Goal: Task Accomplishment & Management: Manage account settings

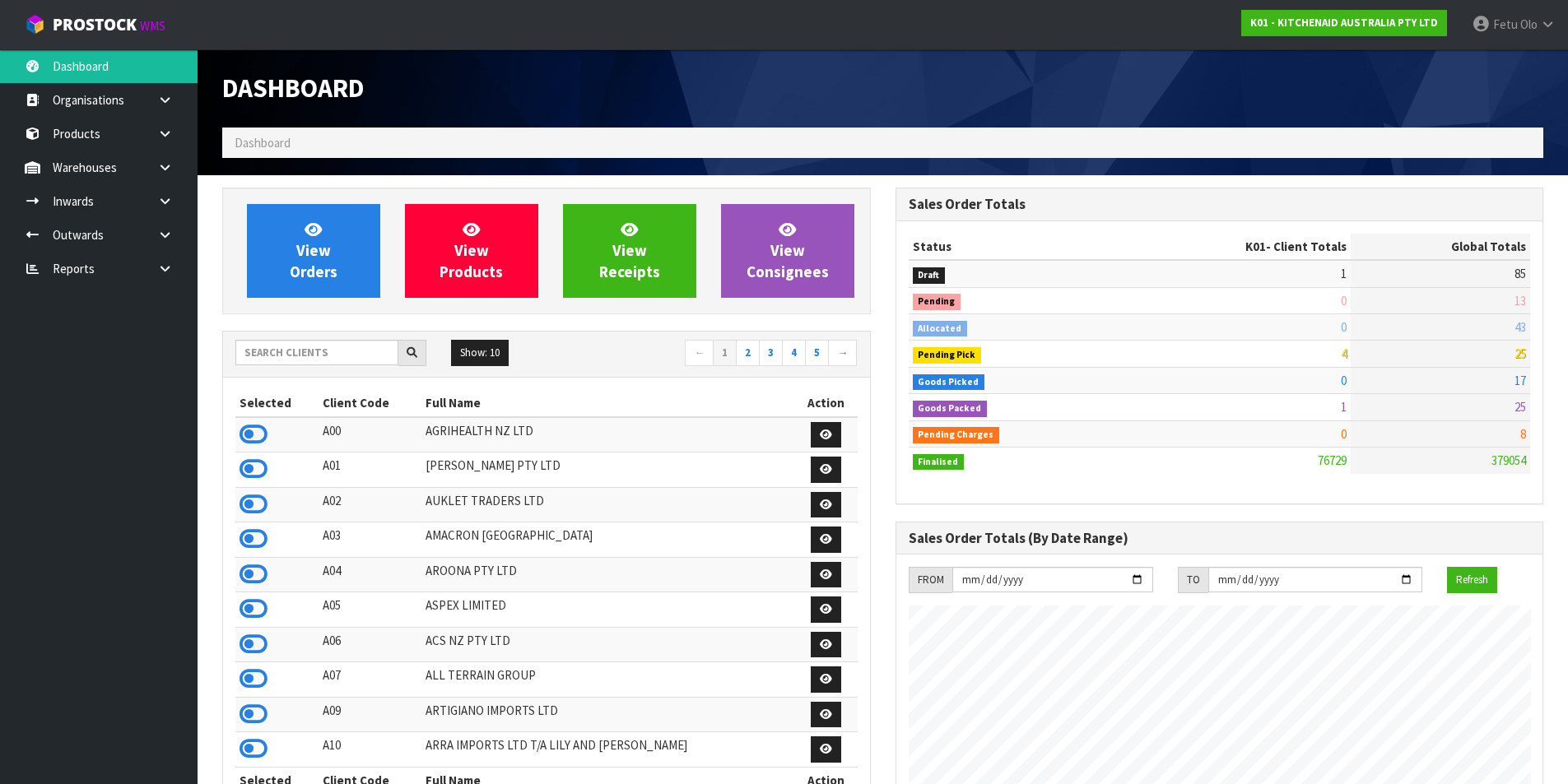
scroll to position [1246, 672]
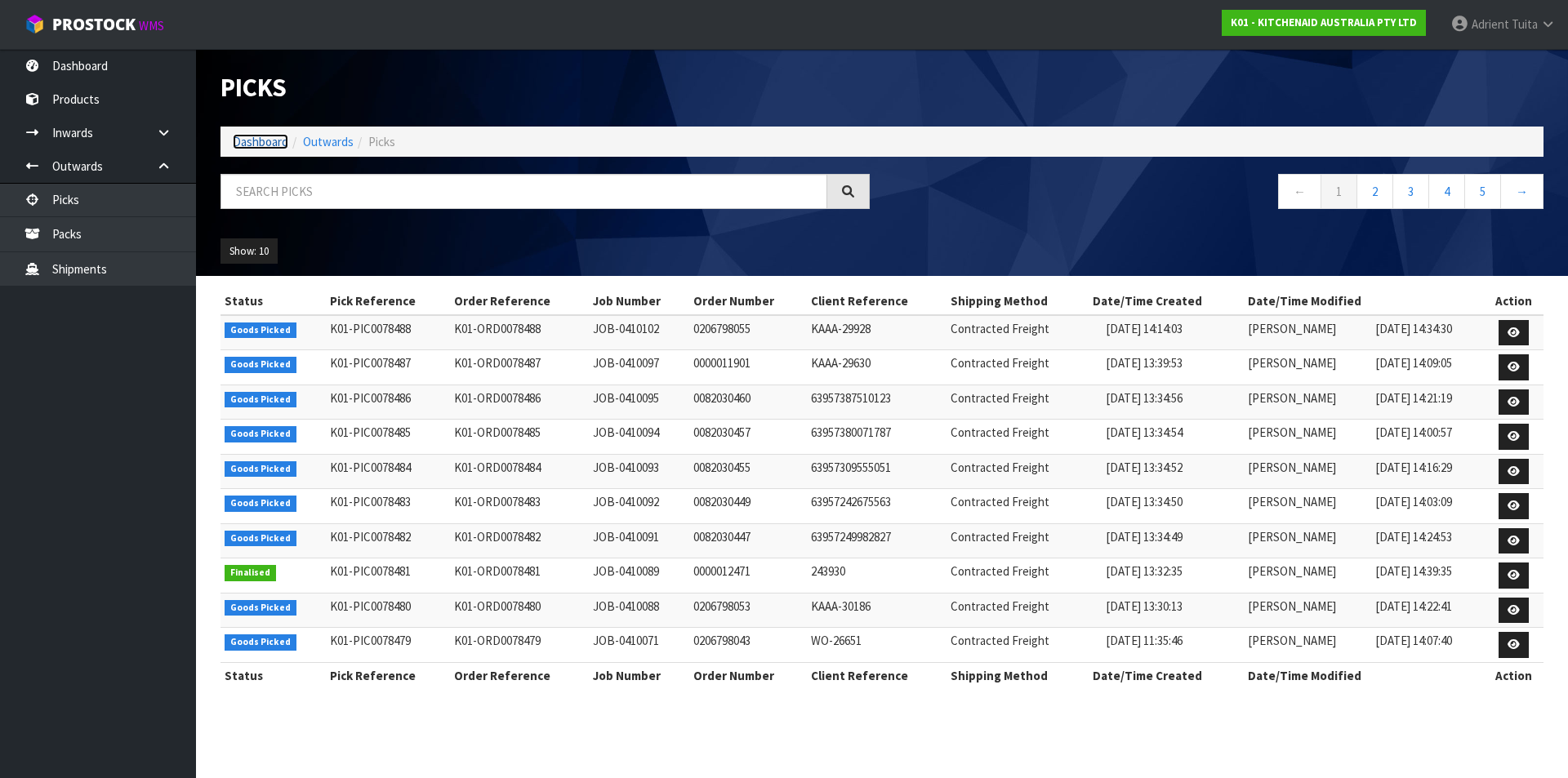
click at [249, 146] on link "Dashboard" at bounding box center [260, 142] width 56 height 16
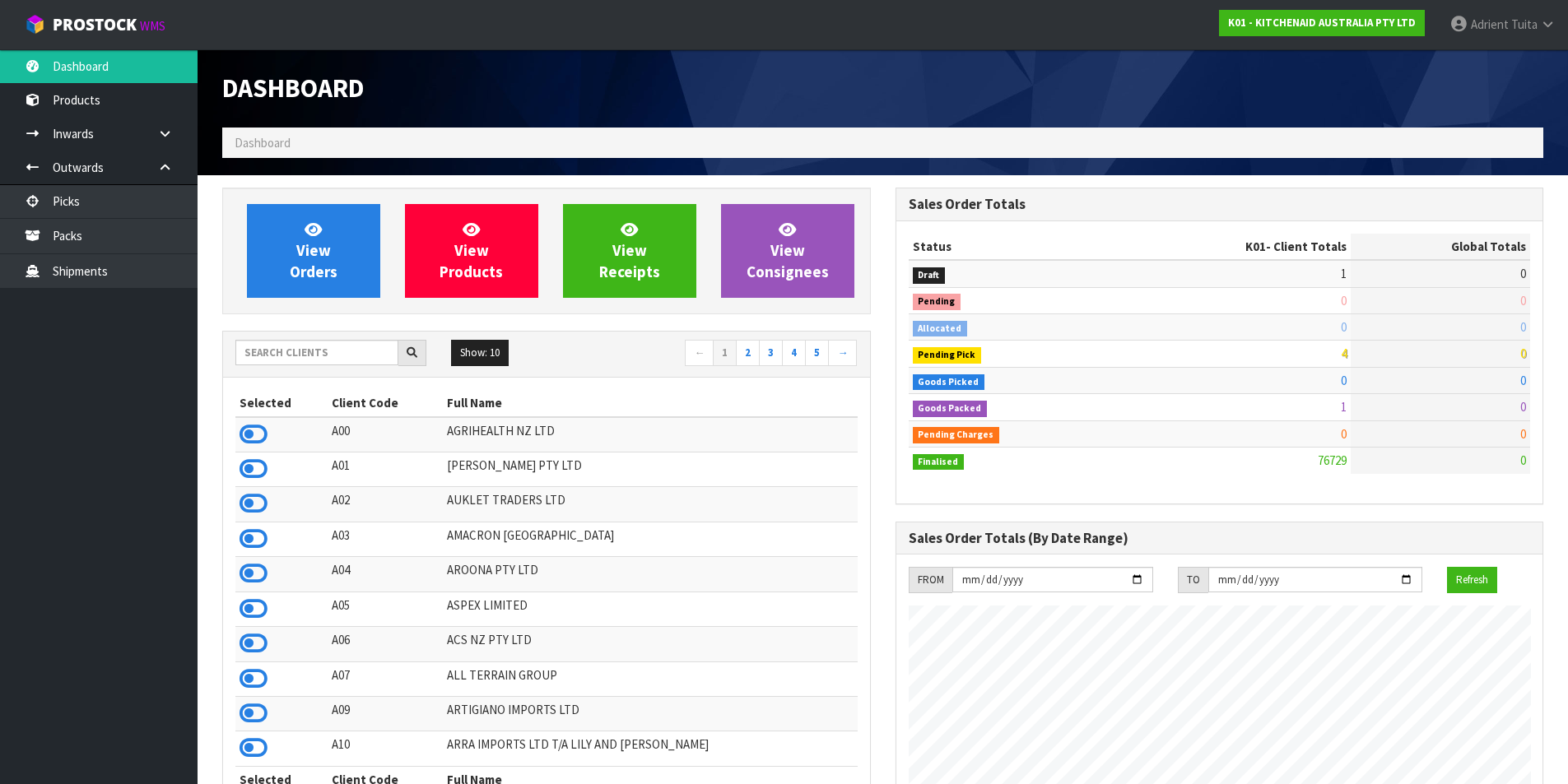
scroll to position [1246, 672]
click at [330, 342] on input "text" at bounding box center [317, 352] width 163 height 26
type input "DATS"
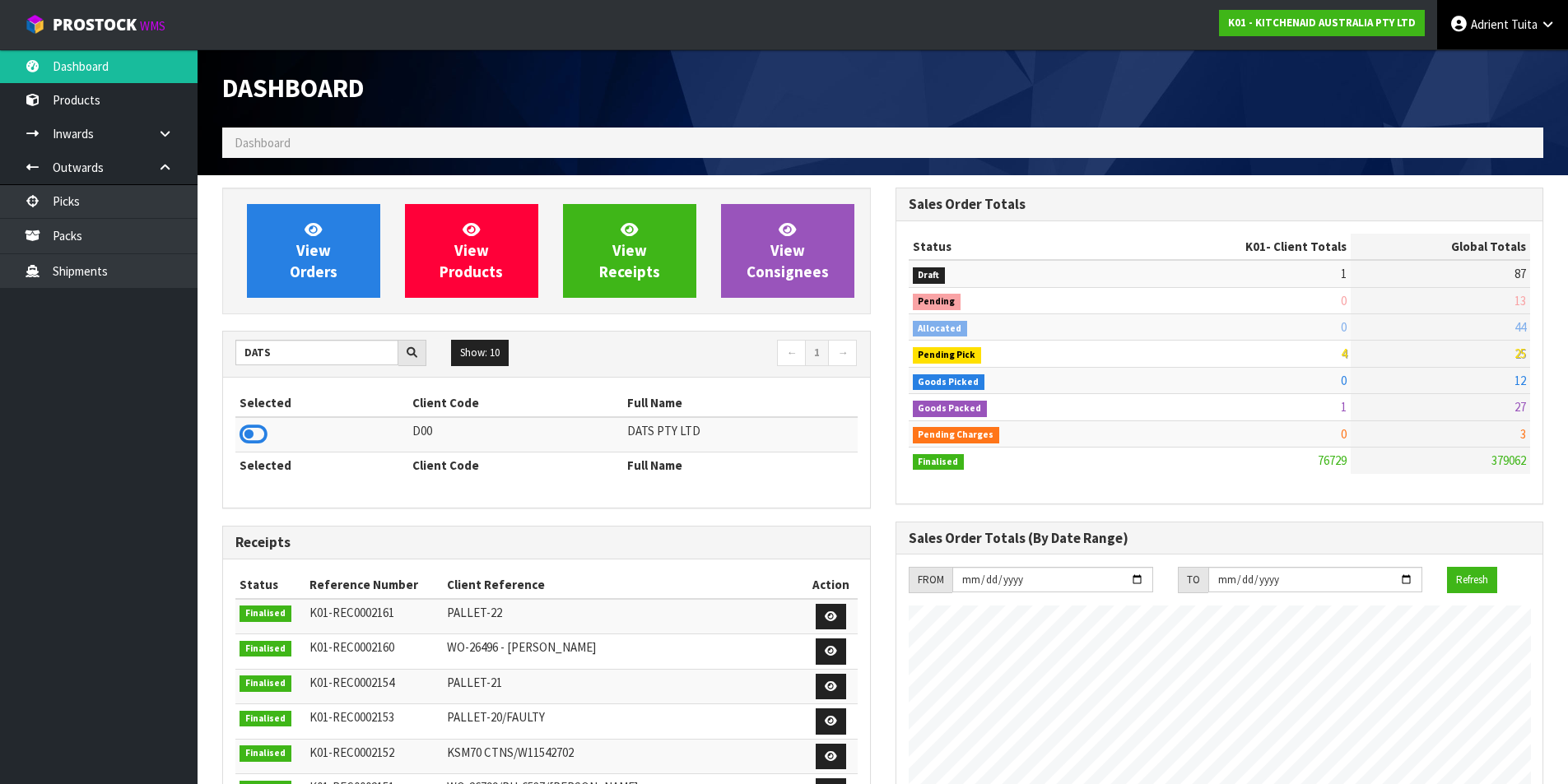
click at [1508, 28] on span "Adrient" at bounding box center [1490, 25] width 38 height 16
click at [1503, 58] on link "Logout" at bounding box center [1502, 65] width 130 height 22
